Goal: Task Accomplishment & Management: Use online tool/utility

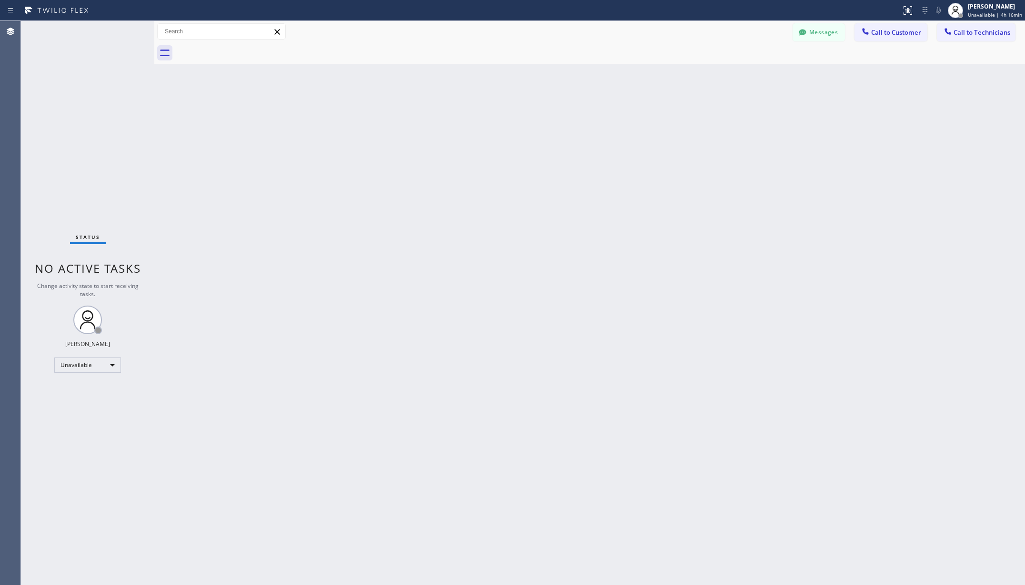
click at [88, 367] on div "Unavailable" at bounding box center [87, 365] width 67 height 15
click at [78, 389] on li "Available" at bounding box center [87, 390] width 64 height 11
click at [330, 345] on div "Back to Dashboard Change Sender ID Customers Technicians AA [PERSON_NAME] [DATE…" at bounding box center [589, 303] width 870 height 564
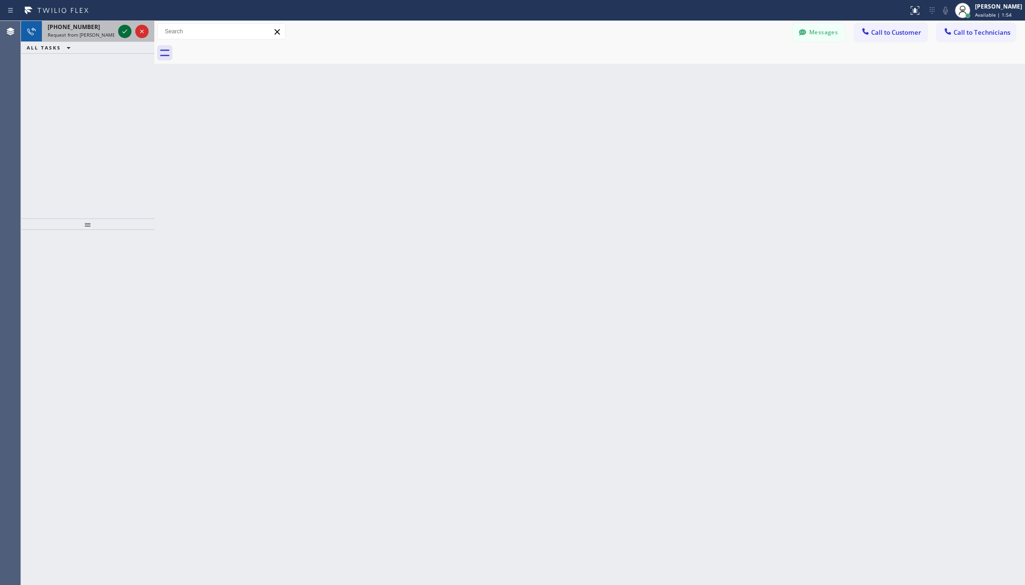
click at [124, 30] on icon at bounding box center [124, 31] width 11 height 11
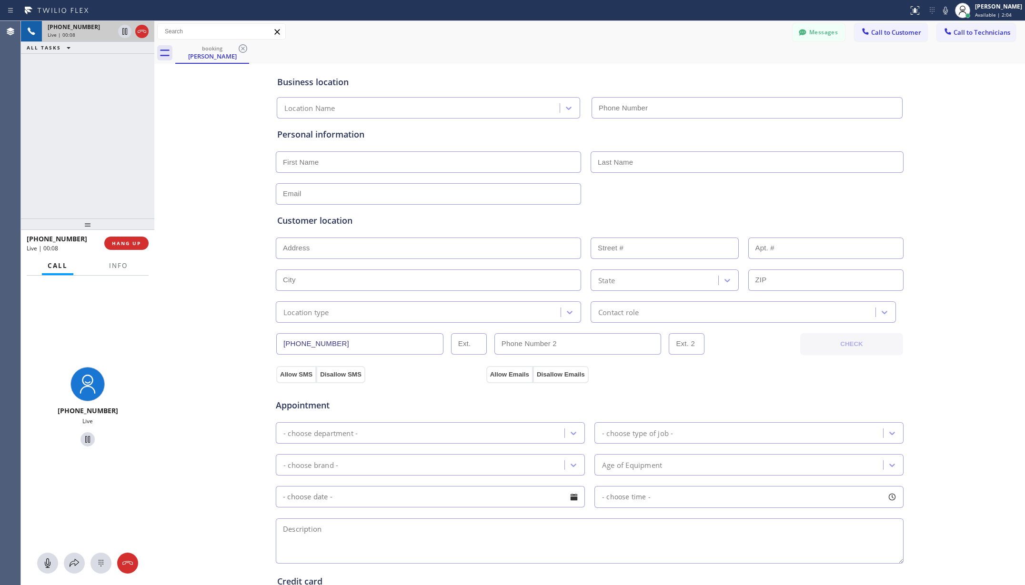
click at [181, 301] on div "Business location Location Name Personal information Customer location >> ADD N…" at bounding box center [590, 391] width 866 height 650
click at [211, 58] on div "[PERSON_NAME]" at bounding box center [212, 56] width 72 height 9
click at [210, 174] on div "Business location Location Name Personal information Customer location >> ADD N…" at bounding box center [590, 391] width 866 height 650
click at [165, 55] on icon at bounding box center [165, 53] width 10 height 7
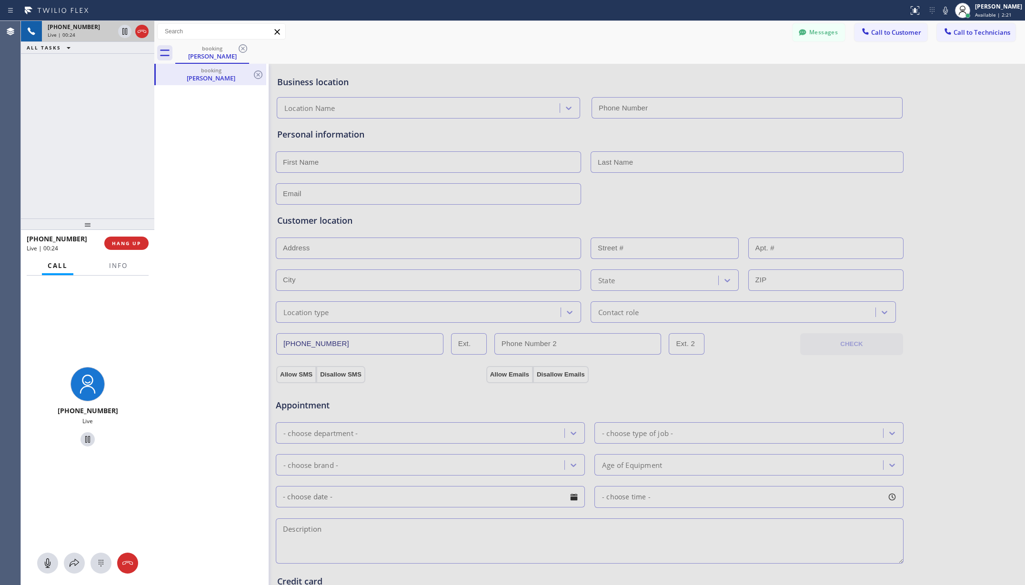
click at [208, 76] on div "[PERSON_NAME]" at bounding box center [211, 78] width 109 height 9
click at [131, 564] on icon at bounding box center [127, 563] width 10 height 4
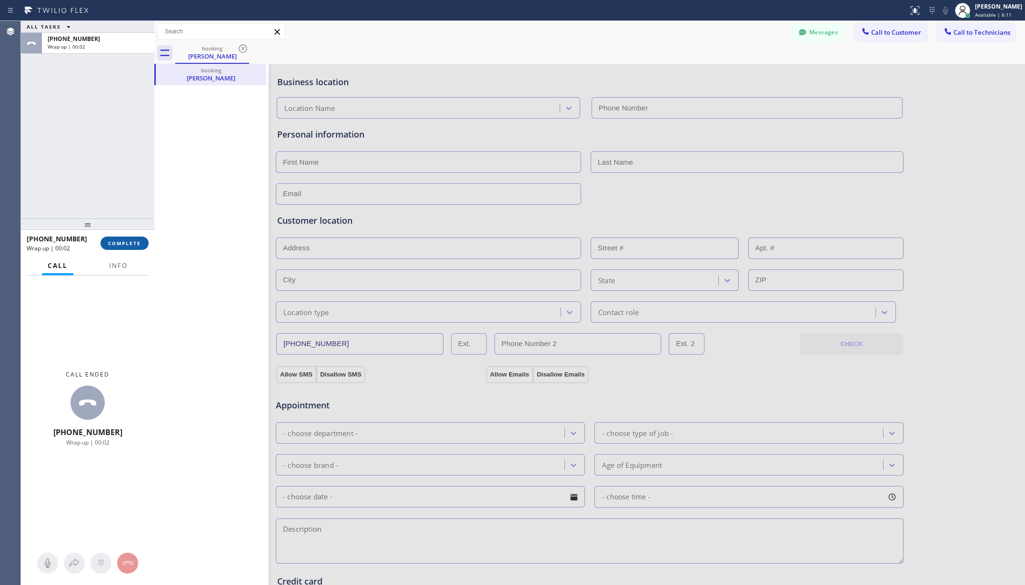
click at [120, 244] on span "COMPLETE" at bounding box center [124, 243] width 33 height 7
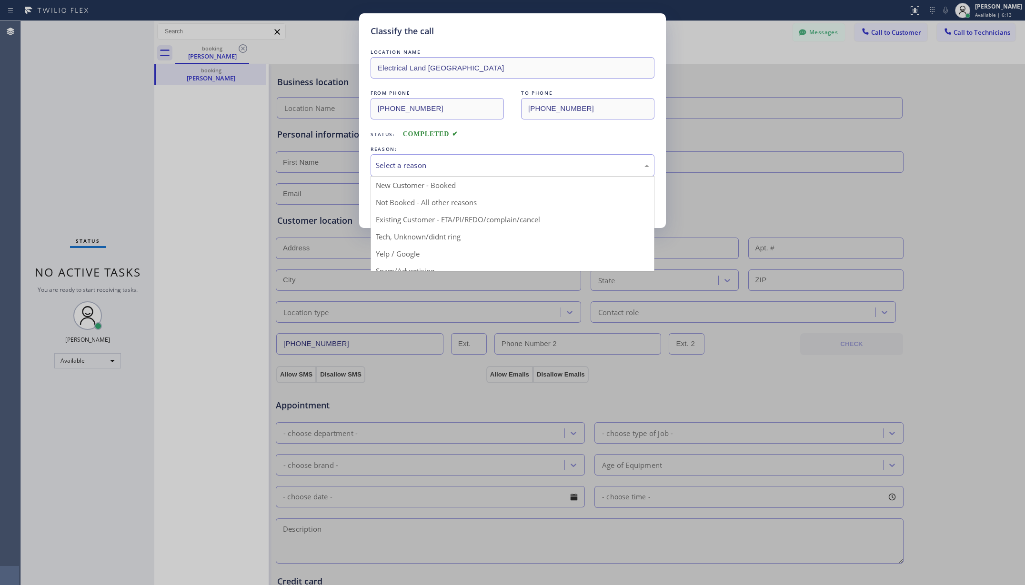
click at [500, 159] on div "Select a reason" at bounding box center [512, 165] width 284 height 22
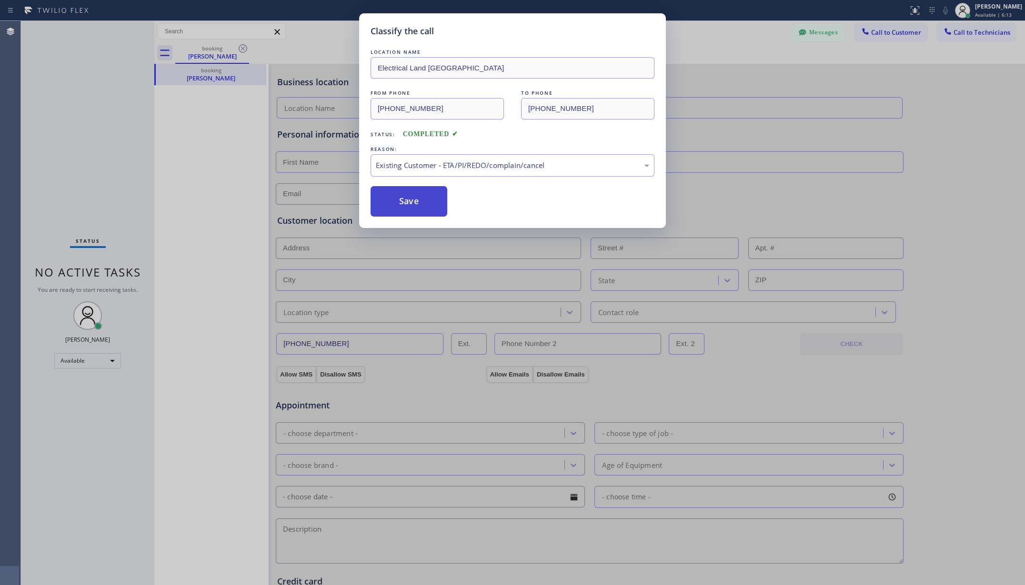
click at [402, 198] on button "Save" at bounding box center [408, 201] width 77 height 30
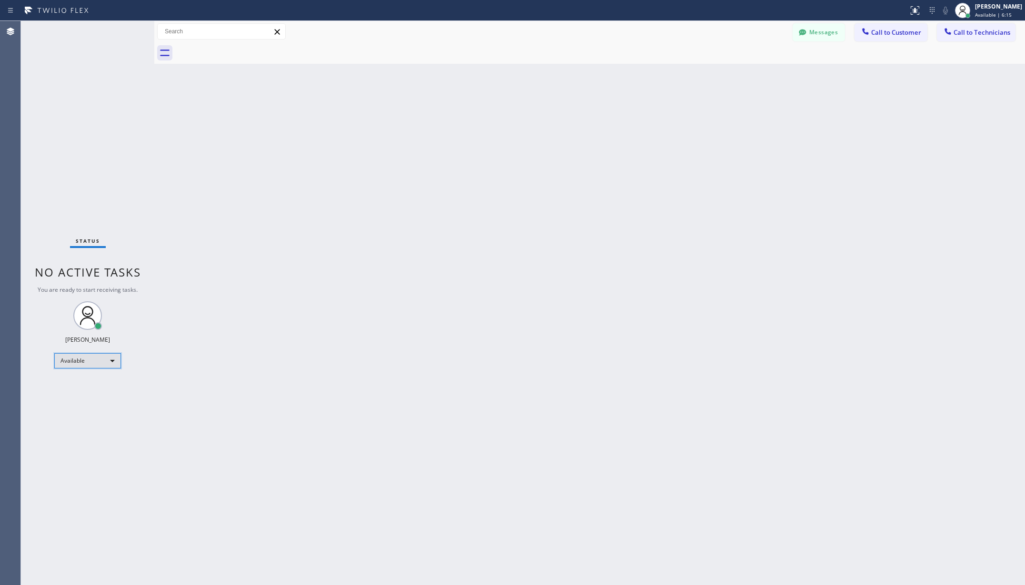
click at [90, 363] on div "Available" at bounding box center [87, 360] width 67 height 15
click at [95, 397] on li "Unavailable" at bounding box center [87, 397] width 64 height 11
click at [296, 344] on div "Back to Dashboard Change Sender ID Customers Technicians AA [PERSON_NAME] [DATE…" at bounding box center [589, 303] width 870 height 564
click at [396, 205] on div "Back to Dashboard Change Sender ID Customers Technicians AA [PERSON_NAME] [DATE…" at bounding box center [589, 303] width 870 height 564
